Goal: Task Accomplishment & Management: Manage account settings

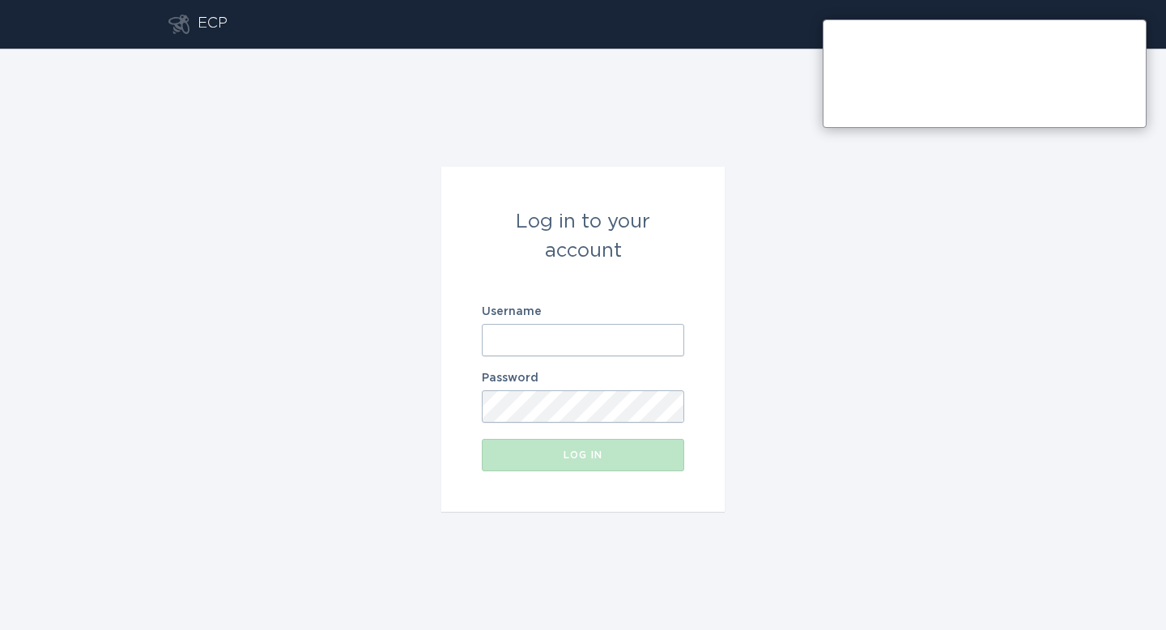
click at [570, 335] on input "Username" at bounding box center [583, 340] width 203 height 32
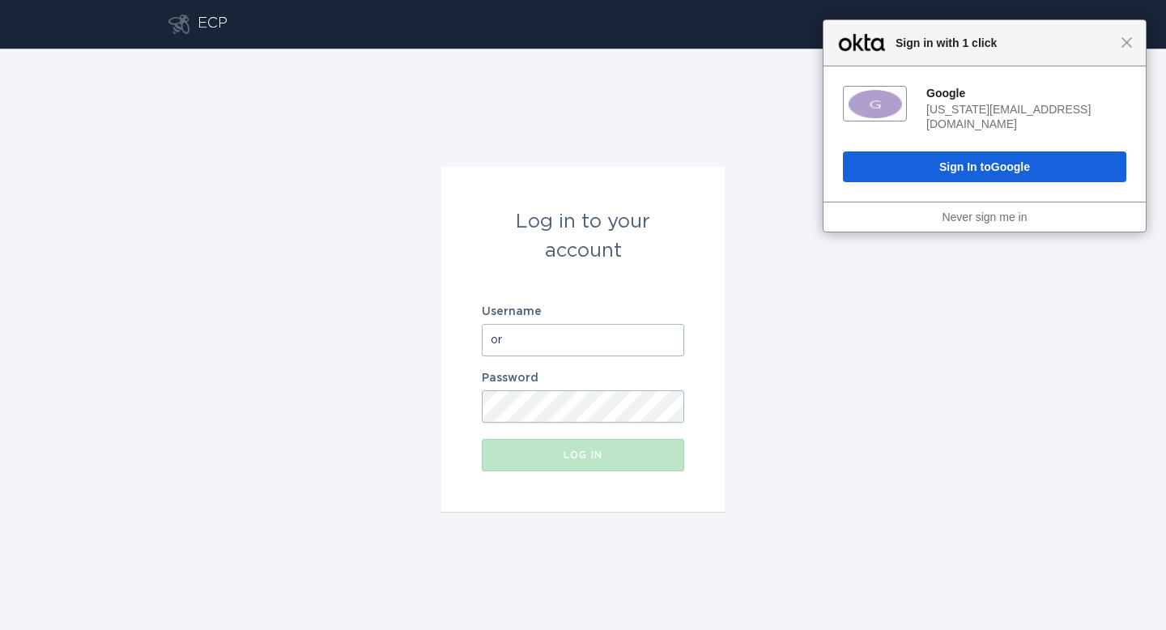
click at [582, 329] on input "or" at bounding box center [583, 340] width 203 height 32
type input "o"
click at [577, 335] on input "o" at bounding box center [583, 340] width 203 height 32
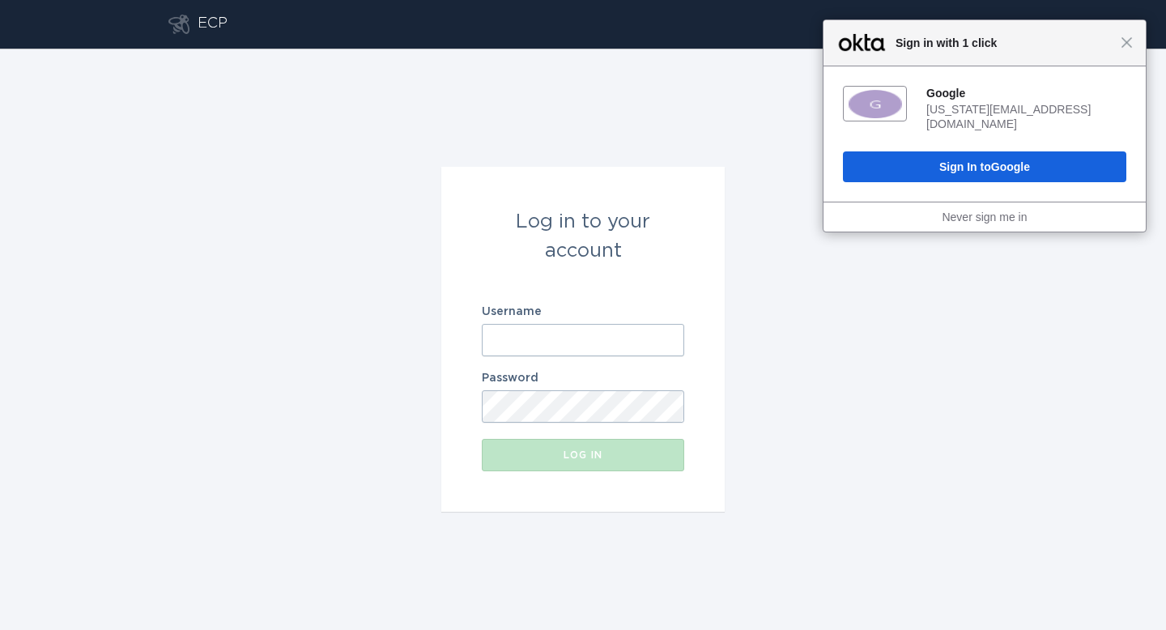
click at [577, 335] on input "Username" at bounding box center [583, 340] width 203 height 32
click at [1125, 51] on div "Close Sign in with 1 click" at bounding box center [985, 43] width 322 height 46
click at [1129, 49] on div "Close Sign in with 1 click" at bounding box center [985, 43] width 322 height 46
click at [515, 350] on input "Username" at bounding box center [583, 340] width 203 height 32
click at [0, 629] on com-1password-button at bounding box center [0, 630] width 0 height 0
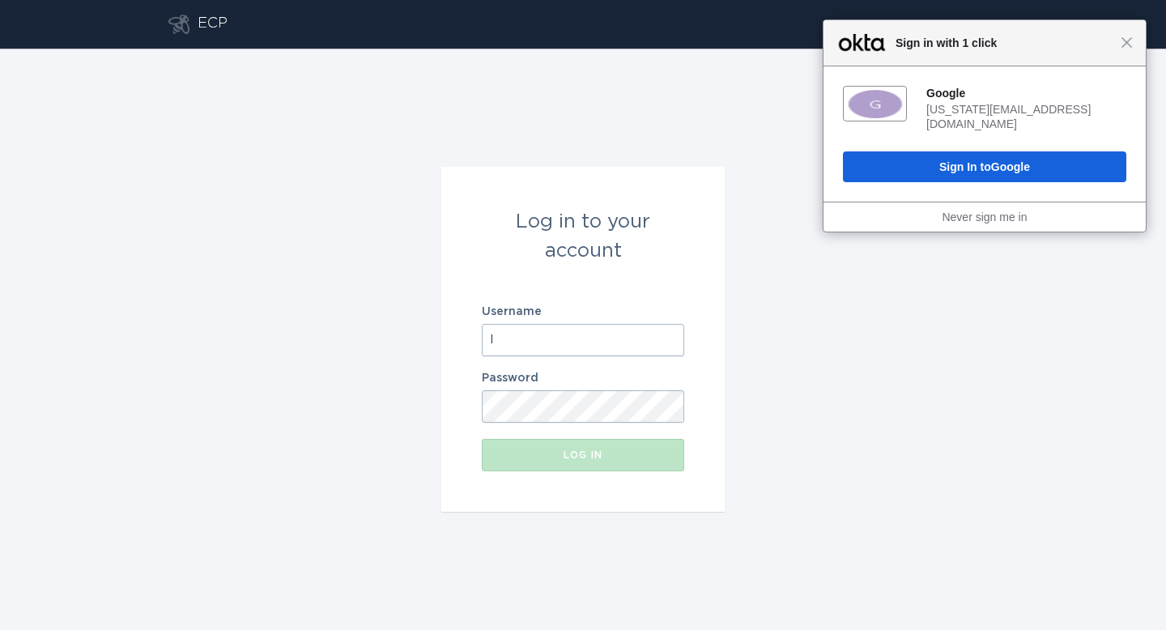
type input "l"
click at [575, 326] on input "l" at bounding box center [583, 340] width 203 height 32
click at [585, 339] on input "l" at bounding box center [583, 340] width 203 height 32
click at [585, 339] on input "Username" at bounding box center [583, 340] width 203 height 32
click at [0, 629] on com-1password-button at bounding box center [0, 630] width 0 height 0
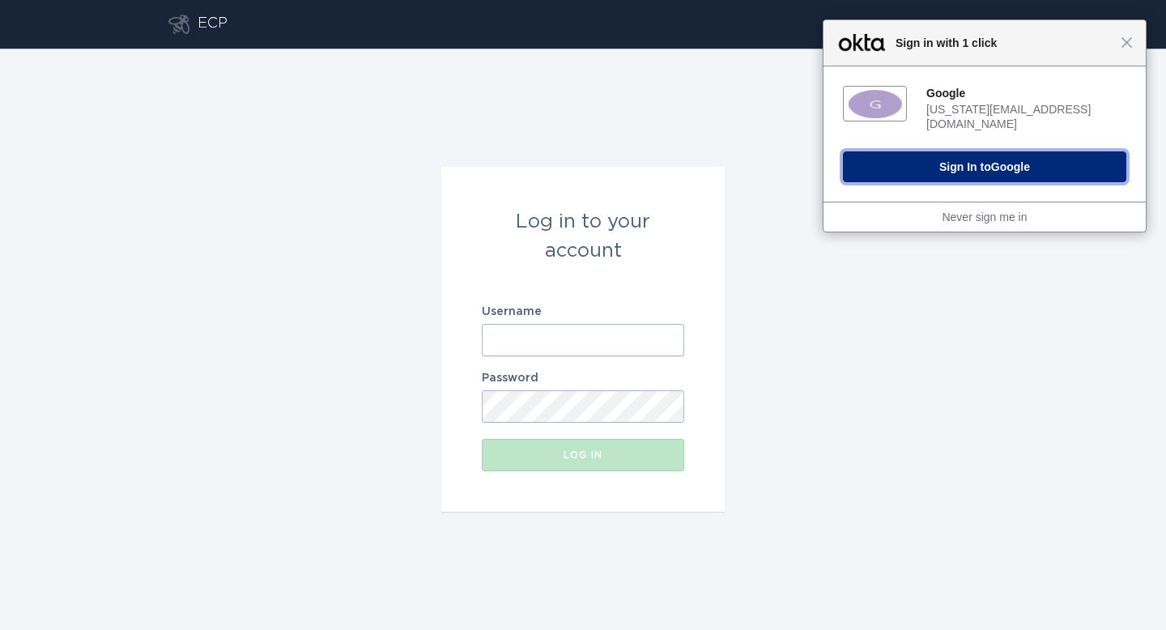
click at [908, 162] on button "Sign In to Google" at bounding box center [985, 166] width 284 height 31
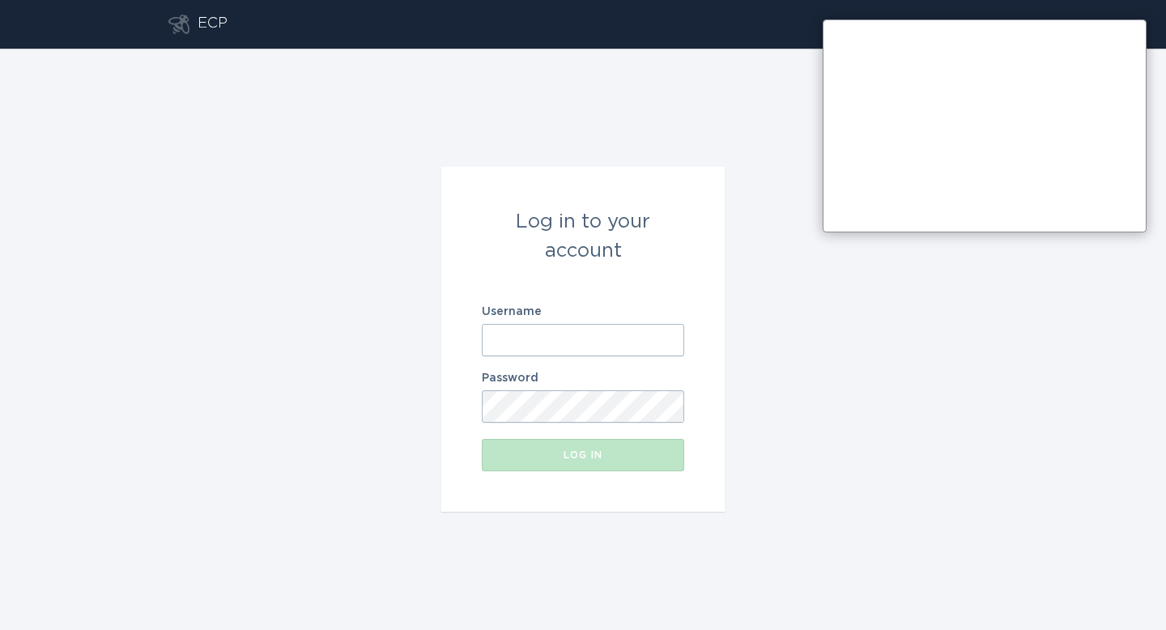
type input "[US_STATE][EMAIL_ADDRESS][DOMAIN_NAME]"
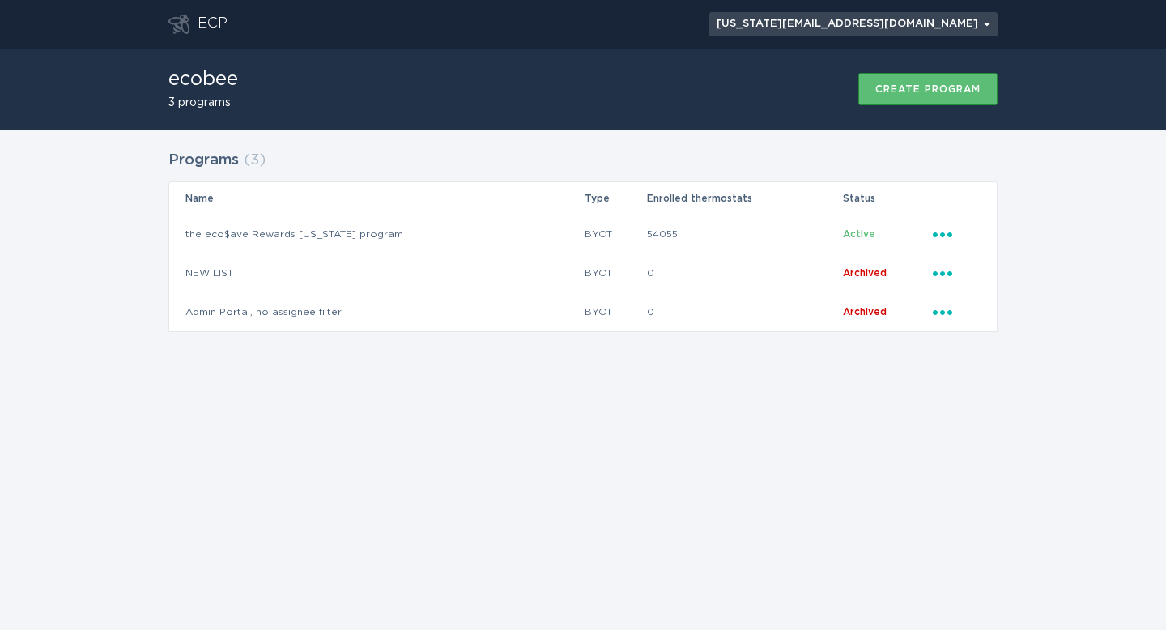
click at [947, 23] on div "[US_STATE][EMAIL_ADDRESS][DOMAIN_NAME] Chevron" at bounding box center [854, 24] width 274 height 10
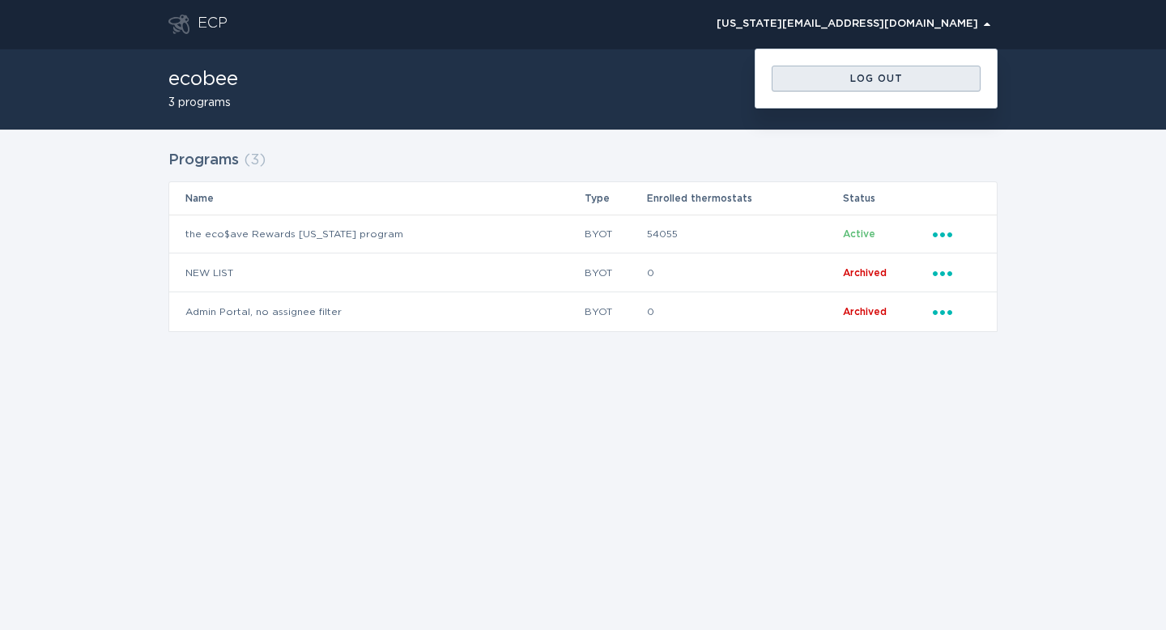
click at [934, 83] on button "Log out" at bounding box center [876, 79] width 209 height 26
